Goal: Navigation & Orientation: Find specific page/section

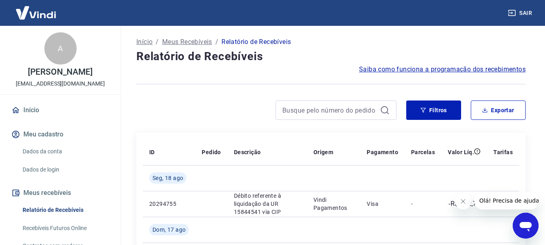
click at [37, 13] on img at bounding box center [36, 12] width 52 height 25
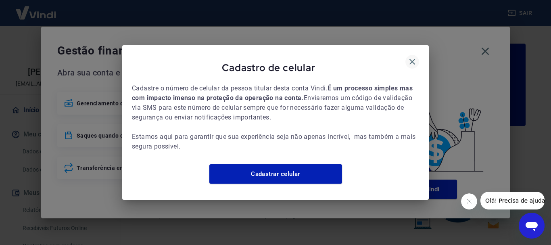
click at [409, 57] on icon "button" at bounding box center [413, 62] width 10 height 10
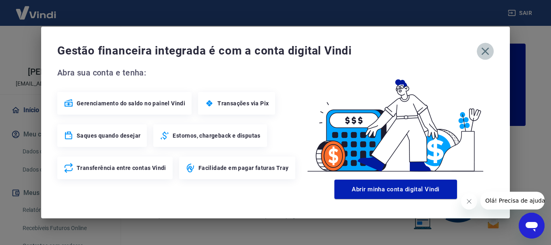
click at [487, 48] on icon "button" at bounding box center [485, 51] width 13 height 13
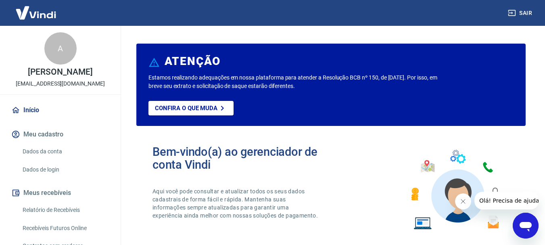
scroll to position [75, 0]
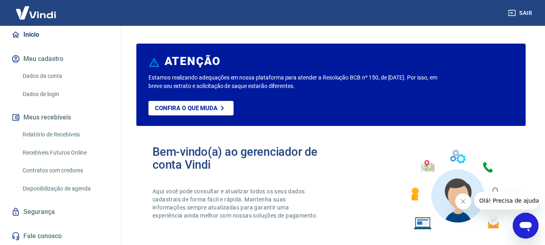
click at [63, 151] on link "Recebíveis Futuros Online" at bounding box center [65, 152] width 92 height 17
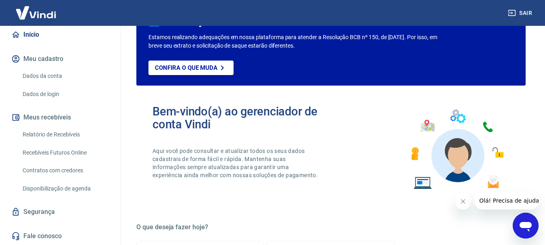
scroll to position [0, 0]
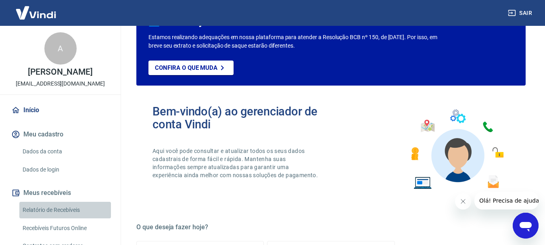
click at [73, 211] on link "Relatório de Recebíveis" at bounding box center [65, 210] width 92 height 17
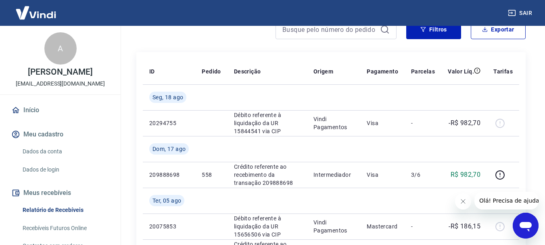
scroll to position [75, 0]
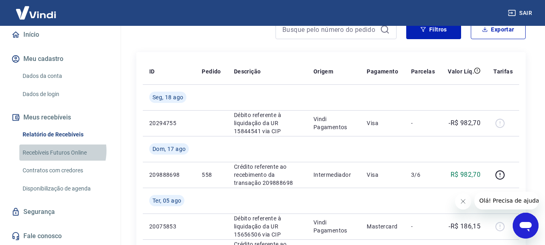
click at [55, 151] on link "Recebíveis Futuros Online" at bounding box center [65, 152] width 92 height 17
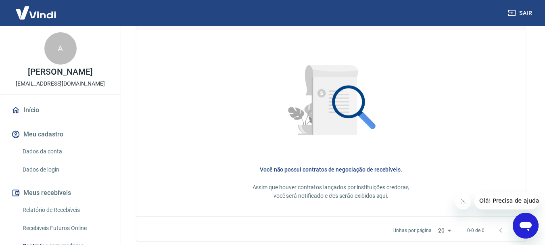
scroll to position [398, 0]
